Goal: Task Accomplishment & Management: Manage account settings

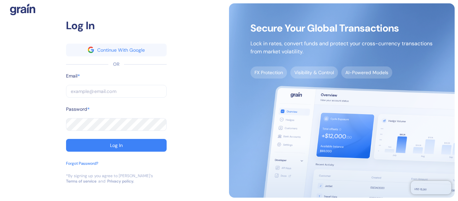
click at [106, 95] on input "text" at bounding box center [116, 91] width 101 height 13
paste input "[EMAIL_ADDRESS][DOMAIN_NAME]"
type input "[EMAIL_ADDRESS][DOMAIN_NAME]"
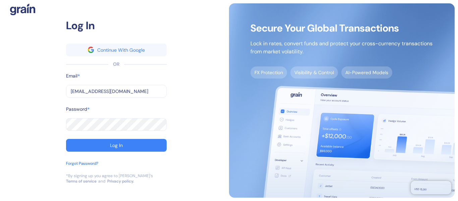
drag, startPoint x: 116, startPoint y: 143, endPoint x: 60, endPoint y: 141, distance: 55.7
click at [116, 143] on div "Log In" at bounding box center [116, 145] width 13 height 5
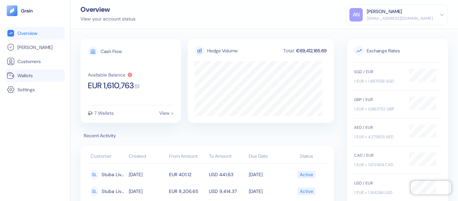
click at [35, 78] on link "Wallets" at bounding box center [35, 75] width 57 height 8
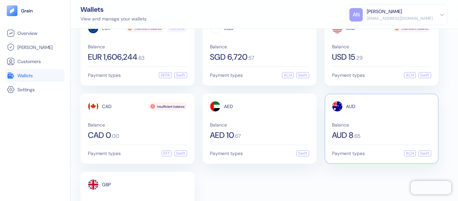
scroll to position [34, 0]
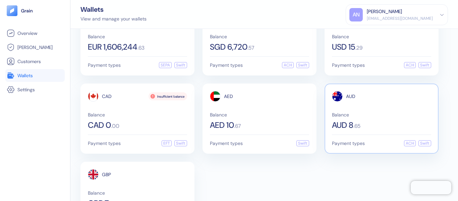
click at [379, 113] on span "Balance" at bounding box center [381, 114] width 99 height 5
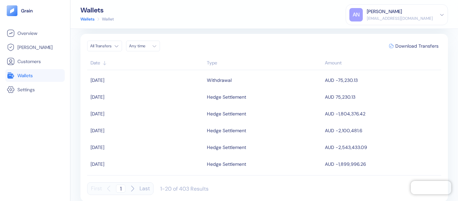
scroll to position [71, 0]
click at [133, 188] on icon "button" at bounding box center [132, 188] width 8 height 8
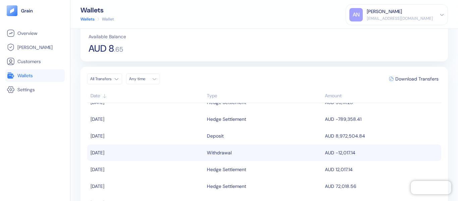
scroll to position [0, 0]
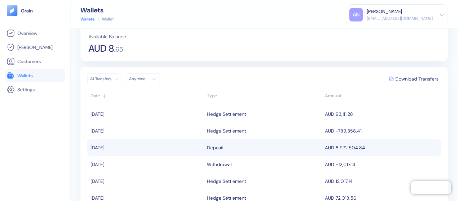
click at [333, 150] on td "AUD 8,972,504.84" at bounding box center [382, 147] width 118 height 17
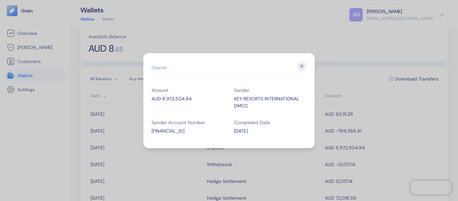
click at [307, 64] on div "Hidden title for resolving console warnings Deposit Amount AUD 8,972,504.84 Sen…" at bounding box center [229, 100] width 172 height 95
click at [302, 67] on icon "button" at bounding box center [301, 65] width 9 height 9
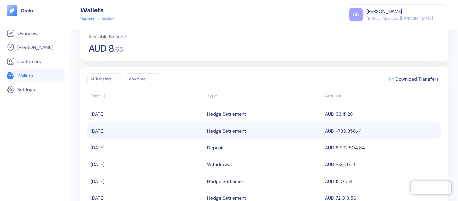
click at [346, 132] on td "AUD -789,358.41" at bounding box center [382, 130] width 118 height 17
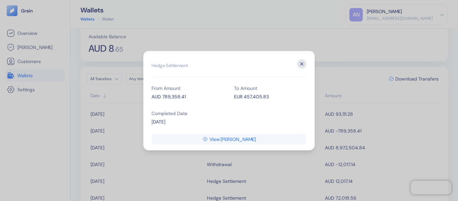
click at [300, 63] on icon "button" at bounding box center [301, 63] width 9 height 9
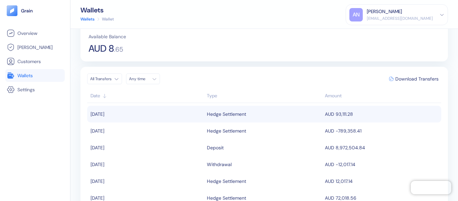
click at [314, 113] on div "Hedge Settlement" at bounding box center [264, 113] width 115 height 11
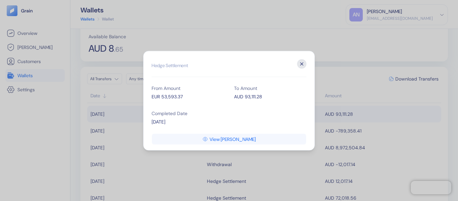
click at [305, 63] on icon "button" at bounding box center [301, 63] width 9 height 9
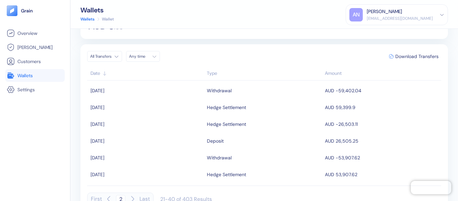
scroll to position [71, 0]
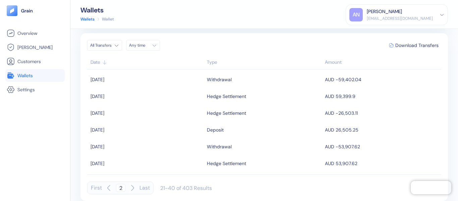
click at [106, 187] on icon "button" at bounding box center [109, 188] width 8 height 8
type input "1"
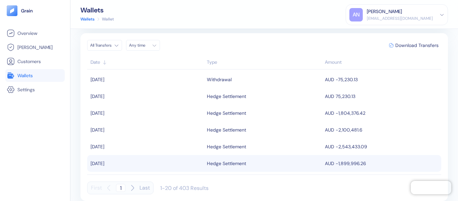
click at [232, 163] on div "Hedge Settlement" at bounding box center [226, 163] width 39 height 11
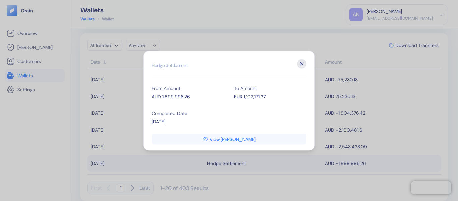
click at [301, 62] on icon "button" at bounding box center [302, 63] width 3 height 3
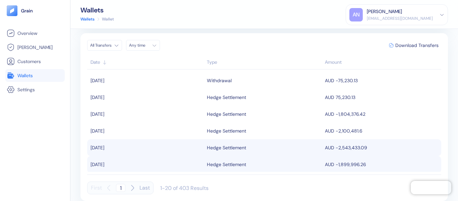
scroll to position [236, 0]
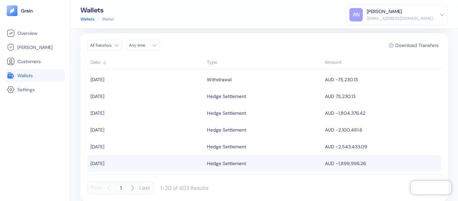
click at [409, 46] on span "Download Transfers" at bounding box center [417, 45] width 43 height 5
